Goal: Task Accomplishment & Management: Complete application form

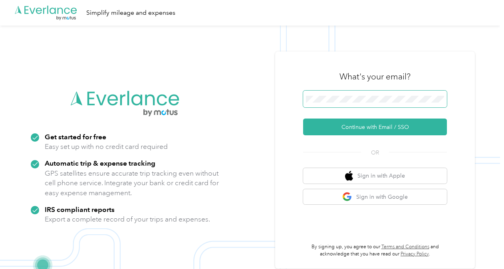
click at [365, 105] on span at bounding box center [375, 99] width 144 height 17
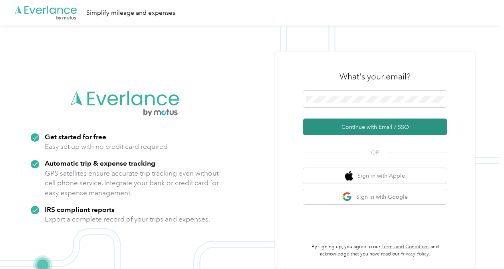
click at [368, 130] on button "Continue with Email / SSO" at bounding box center [375, 127] width 144 height 17
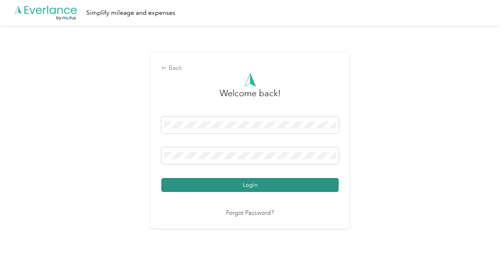
click at [265, 179] on button "Login" at bounding box center [249, 185] width 177 height 14
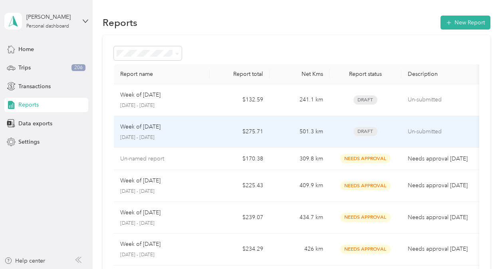
click at [225, 128] on td "$275.71" at bounding box center [240, 132] width 60 height 32
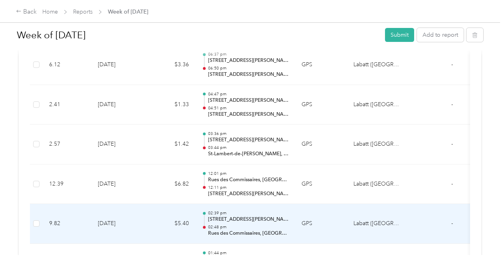
scroll to position [352, 0]
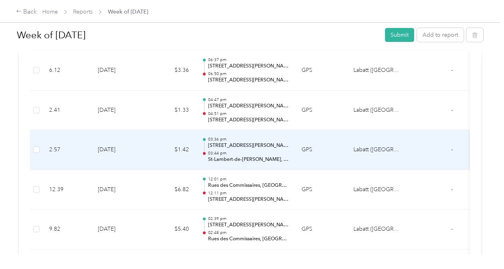
click at [166, 149] on td "$1.42" at bounding box center [171, 150] width 48 height 40
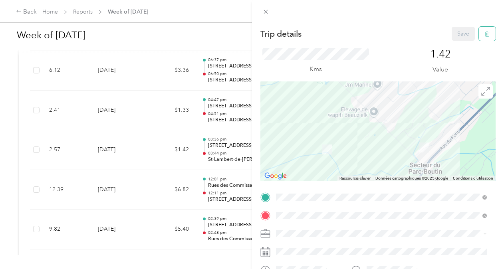
click at [484, 32] on button "button" at bounding box center [487, 34] width 17 height 14
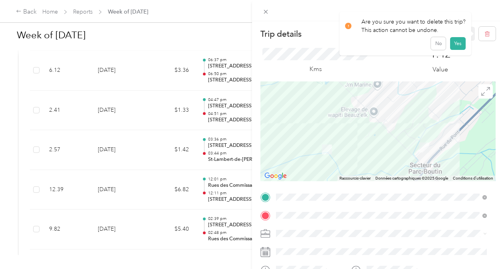
click at [460, 50] on div "Are you sure you want to delete this trip? This action cannot be undone. No Yes" at bounding box center [405, 34] width 132 height 44
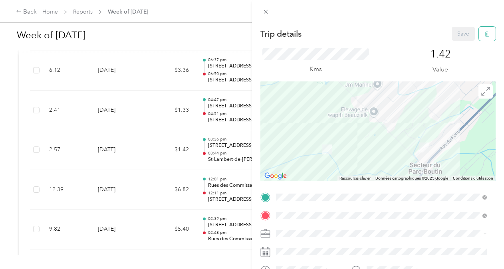
click at [479, 30] on button "button" at bounding box center [487, 34] width 17 height 14
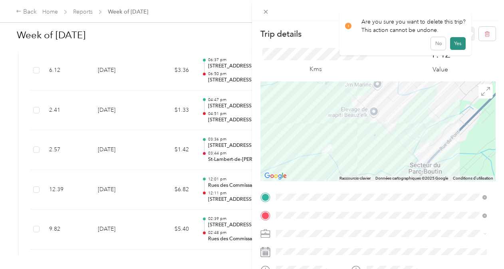
click at [452, 47] on button "Yes" at bounding box center [458, 43] width 16 height 13
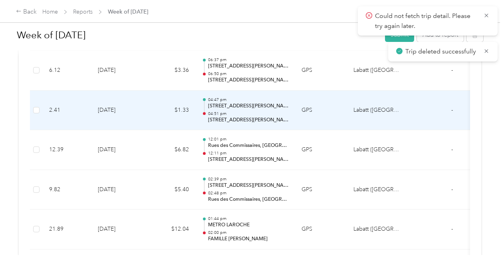
click at [140, 105] on td "[DATE]" at bounding box center [119, 111] width 56 height 40
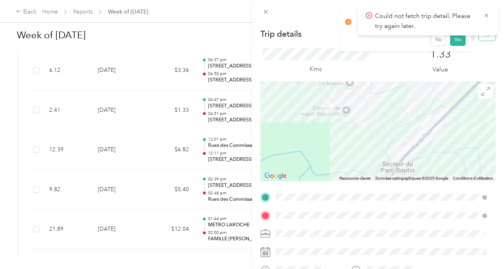
click at [484, 36] on button "button" at bounding box center [487, 34] width 17 height 14
click at [454, 47] on button "Yes" at bounding box center [458, 43] width 16 height 13
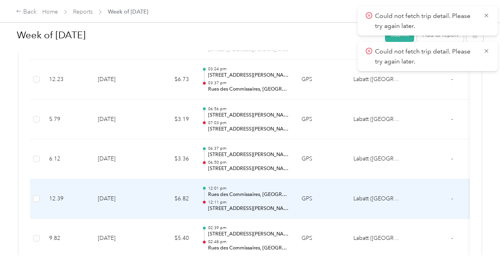
scroll to position [262, 0]
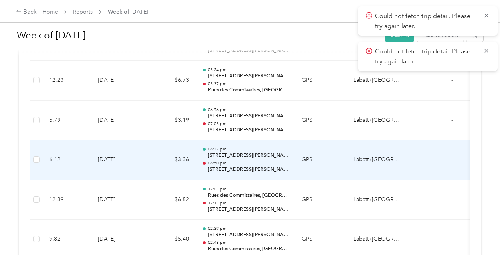
click at [139, 149] on td "[DATE]" at bounding box center [119, 160] width 56 height 40
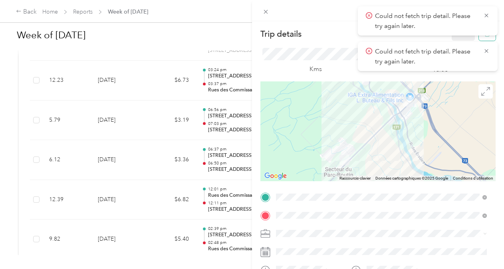
click at [483, 38] on button "button" at bounding box center [487, 34] width 17 height 14
click at [455, 38] on button "Yes" at bounding box center [458, 43] width 16 height 13
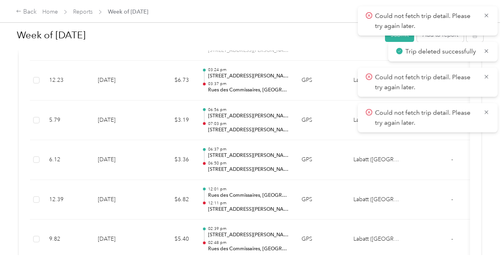
click at [485, 15] on icon at bounding box center [486, 15] width 6 height 7
click at [485, 49] on icon at bounding box center [487, 51] width 4 height 4
click at [485, 73] on icon at bounding box center [486, 76] width 6 height 7
click at [485, 111] on icon at bounding box center [486, 113] width 4 height 4
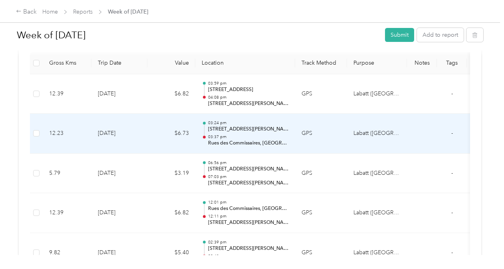
click at [162, 128] on td "$6.73" at bounding box center [171, 134] width 48 height 40
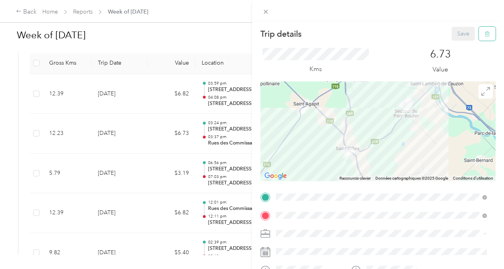
click at [484, 37] on button "button" at bounding box center [487, 34] width 17 height 14
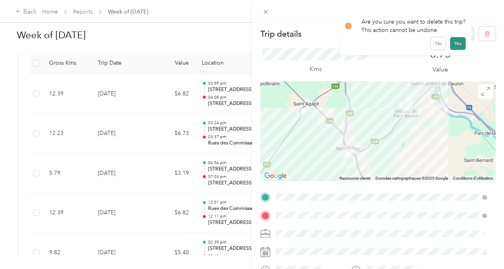
click at [457, 40] on button "Yes" at bounding box center [458, 43] width 16 height 13
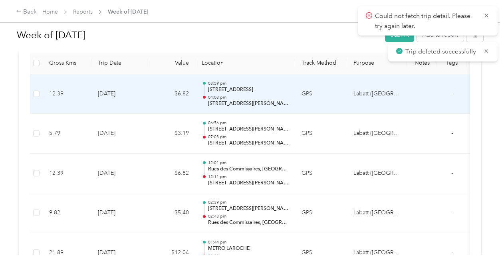
click at [152, 97] on td "$6.82" at bounding box center [171, 94] width 48 height 40
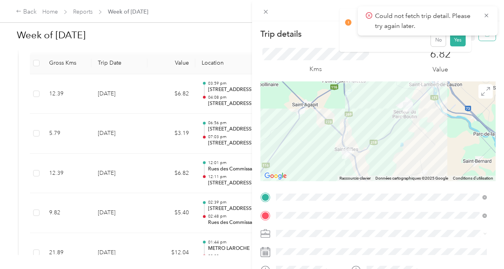
click at [479, 38] on button "button" at bounding box center [487, 34] width 17 height 14
click at [459, 40] on button "Yes" at bounding box center [458, 43] width 16 height 13
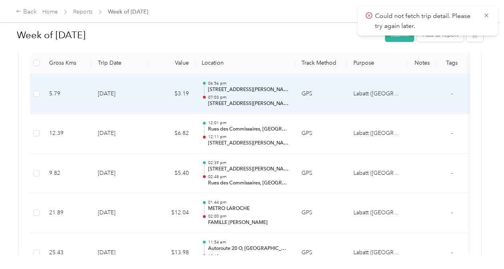
click at [169, 89] on td "$3.19" at bounding box center [171, 94] width 48 height 40
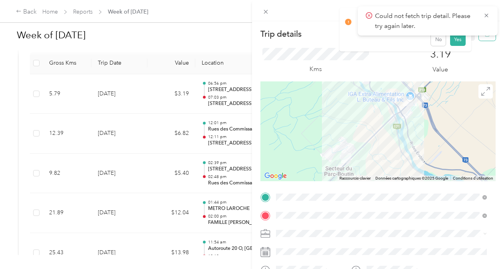
click at [484, 36] on icon "button" at bounding box center [487, 34] width 6 height 6
click at [458, 43] on button "Yes" at bounding box center [458, 43] width 16 height 13
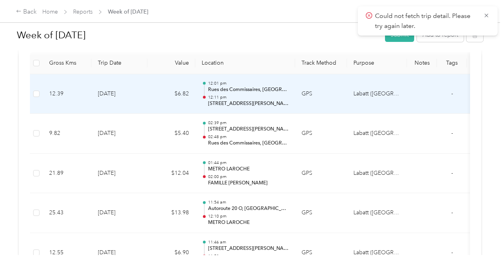
click at [163, 96] on td "$6.82" at bounding box center [171, 94] width 48 height 40
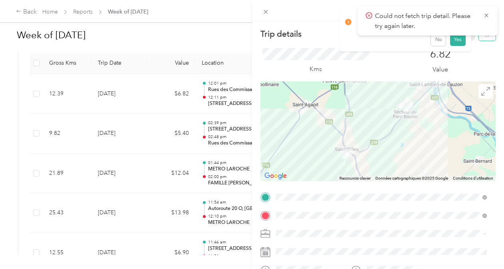
click at [479, 36] on button "button" at bounding box center [487, 34] width 17 height 14
click at [460, 43] on button "Yes" at bounding box center [458, 43] width 16 height 13
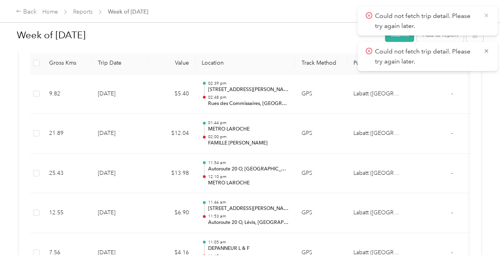
click at [485, 16] on icon at bounding box center [486, 15] width 6 height 7
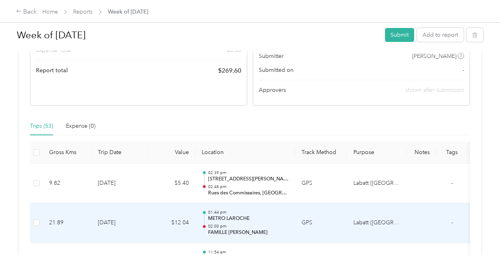
scroll to position [109, 0]
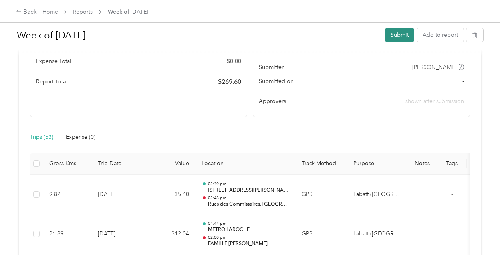
click at [405, 34] on button "Submit" at bounding box center [399, 35] width 29 height 14
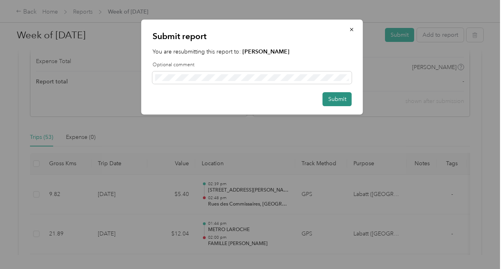
click at [336, 101] on button "Submit" at bounding box center [337, 99] width 29 height 14
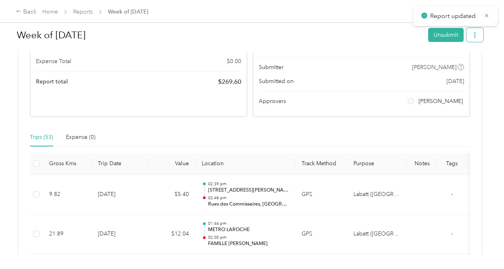
click at [472, 39] on button "button" at bounding box center [474, 35] width 17 height 14
click at [451, 61] on span "Download" at bounding box center [450, 64] width 26 height 8
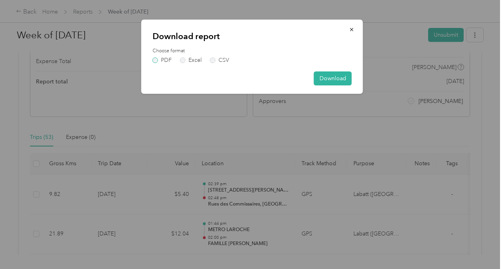
click at [159, 61] on label "PDF" at bounding box center [162, 61] width 19 height 6
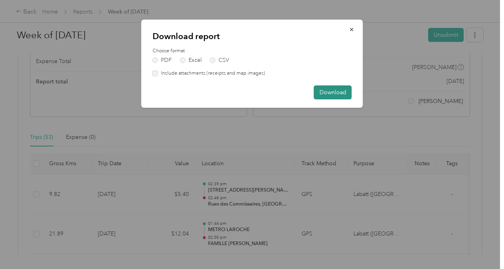
click at [329, 95] on button "Download" at bounding box center [333, 92] width 38 height 14
